Goal: Information Seeking & Learning: Learn about a topic

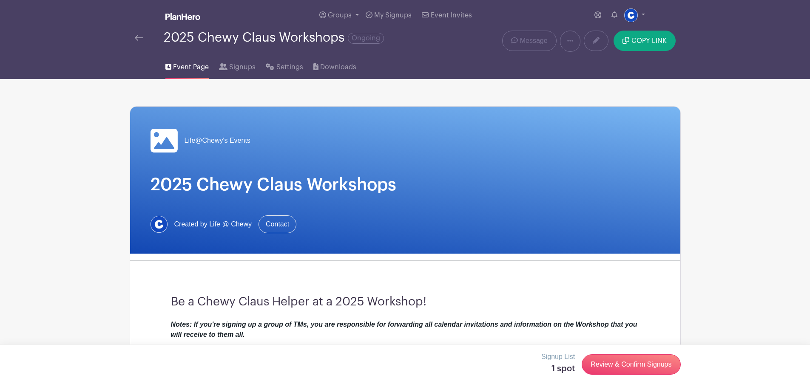
click at [137, 36] on img at bounding box center [139, 38] width 9 height 6
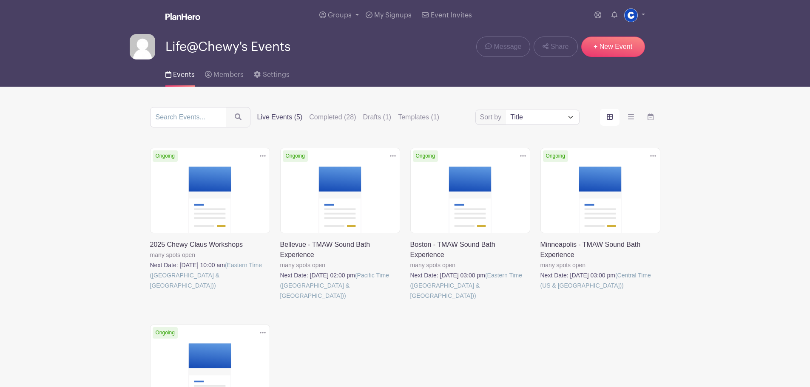
click at [410, 301] on link at bounding box center [410, 301] width 0 height 0
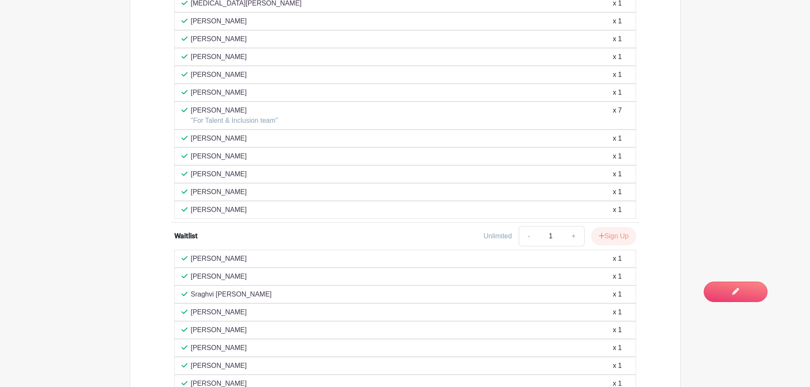
scroll to position [703, 0]
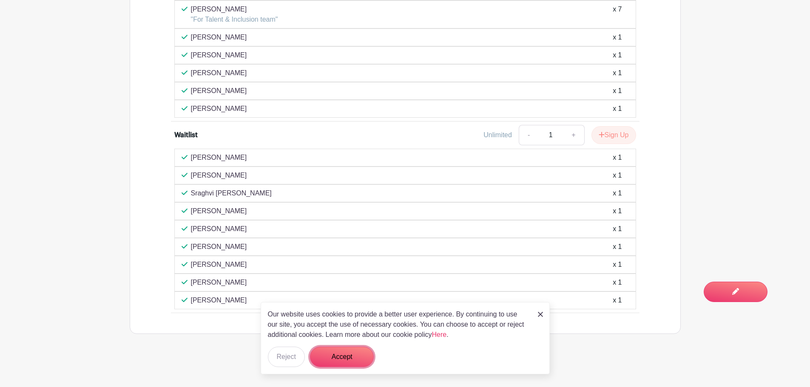
click at [353, 357] on button "Accept" at bounding box center [342, 357] width 64 height 20
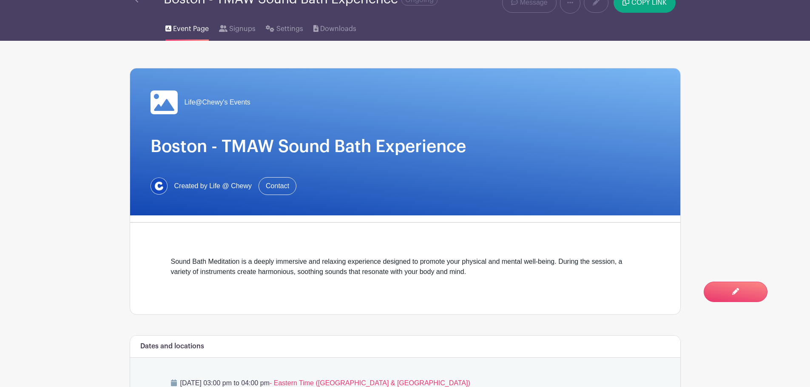
scroll to position [0, 0]
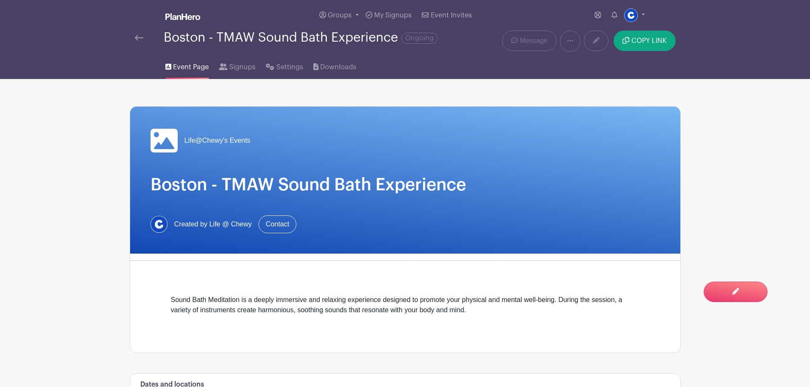
click at [141, 45] on div "Boston - TMAW Sound Bath Experience Ongoing" at bounding box center [290, 38] width 311 height 14
click at [139, 41] on img at bounding box center [139, 38] width 9 height 6
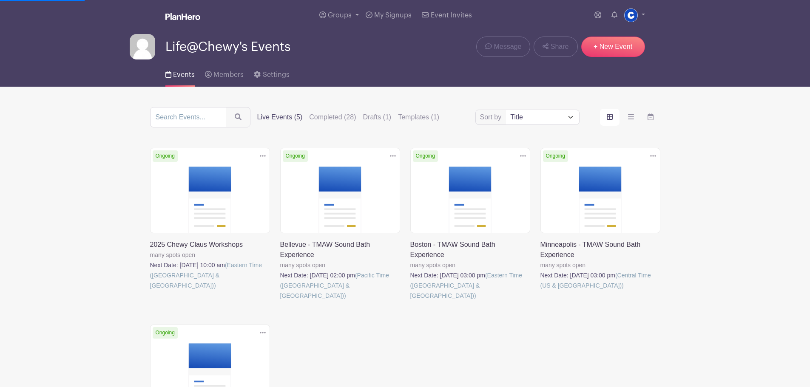
click at [280, 301] on link at bounding box center [280, 301] width 0 height 0
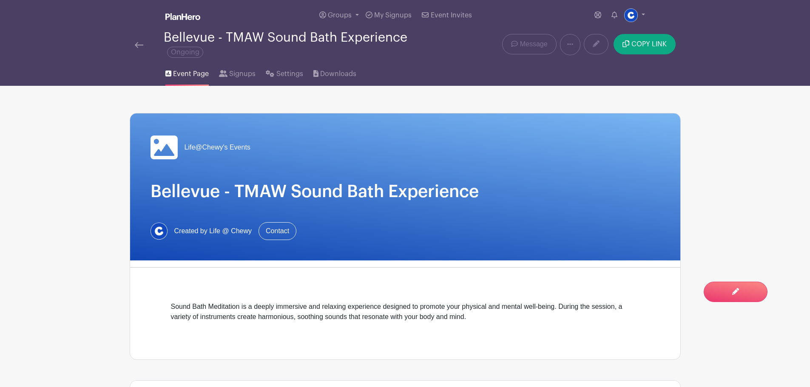
click at [141, 45] on img at bounding box center [139, 45] width 9 height 6
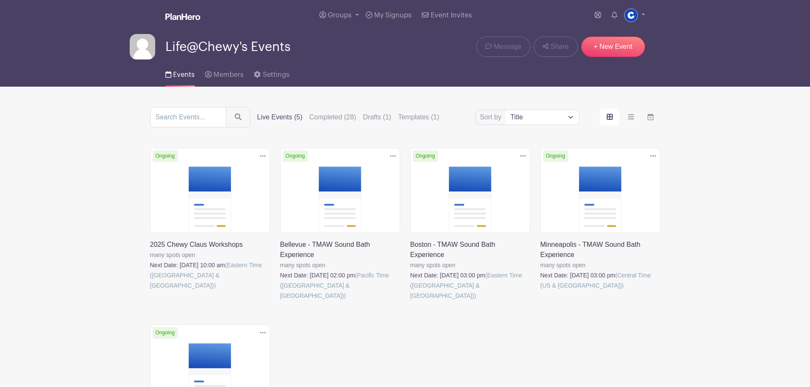
click at [541, 291] on link at bounding box center [541, 291] width 0 height 0
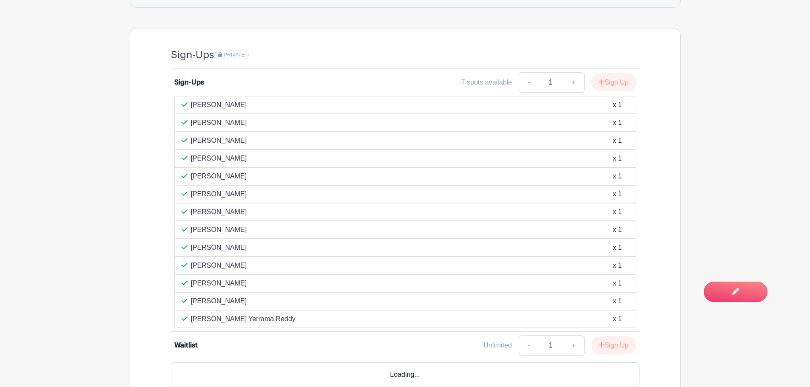
scroll to position [468, 0]
